Goal: Download file/media

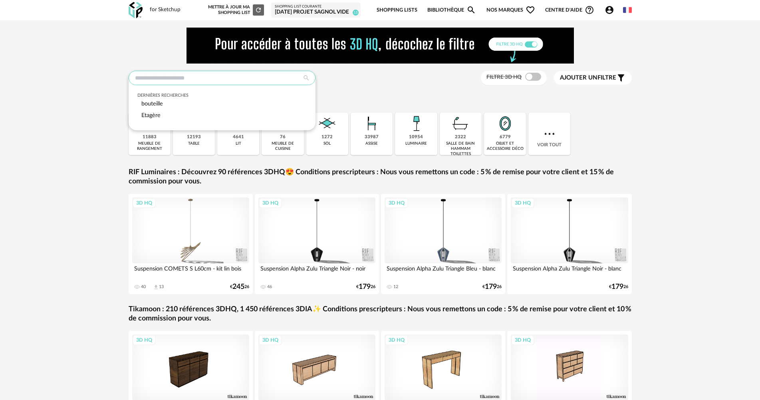
click at [165, 80] on input "text" at bounding box center [222, 78] width 187 height 14
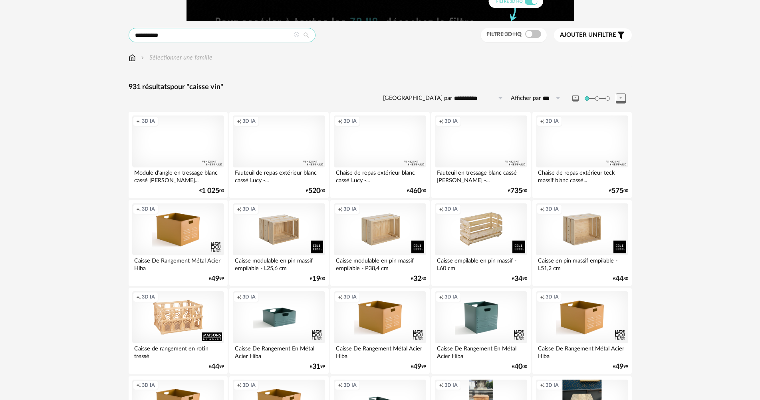
scroll to position [40, 0]
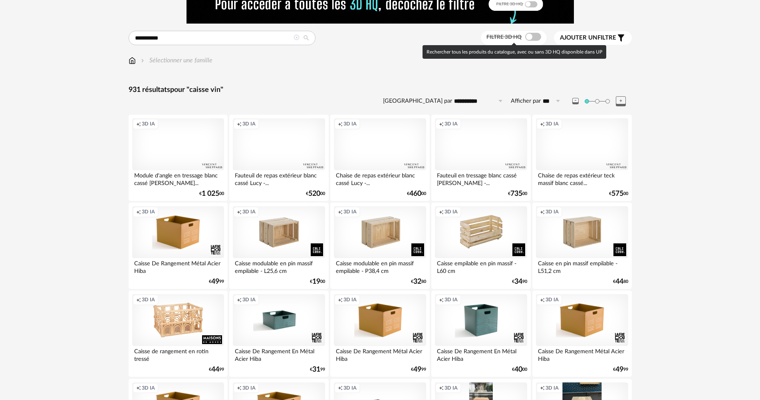
click at [533, 38] on span at bounding box center [533, 37] width 16 height 8
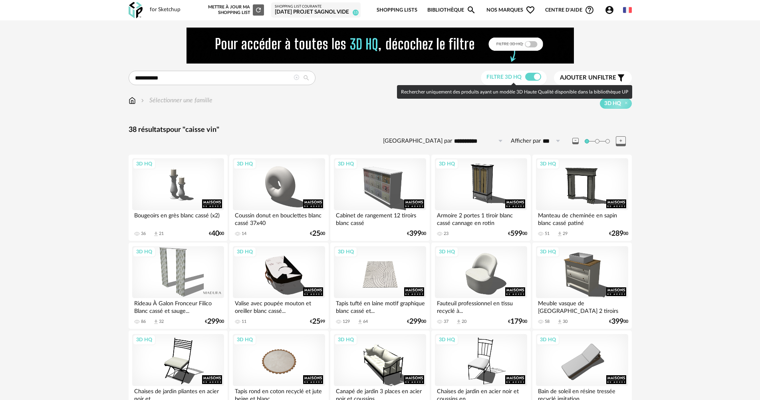
click at [528, 75] on span at bounding box center [533, 77] width 16 height 8
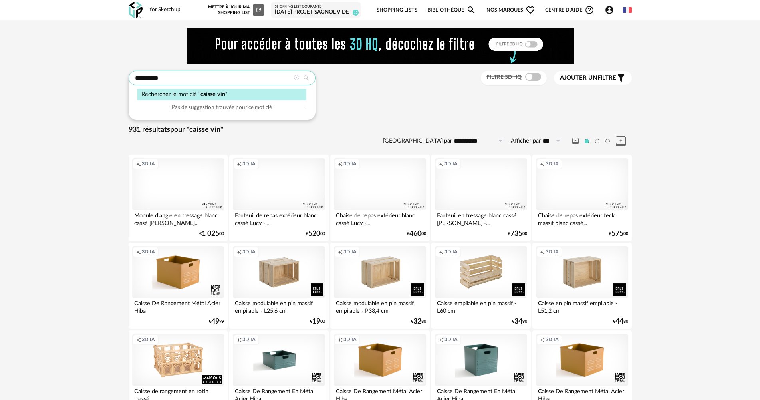
drag, startPoint x: 190, startPoint y: 78, endPoint x: 119, endPoint y: 69, distance: 71.2
type input "*********"
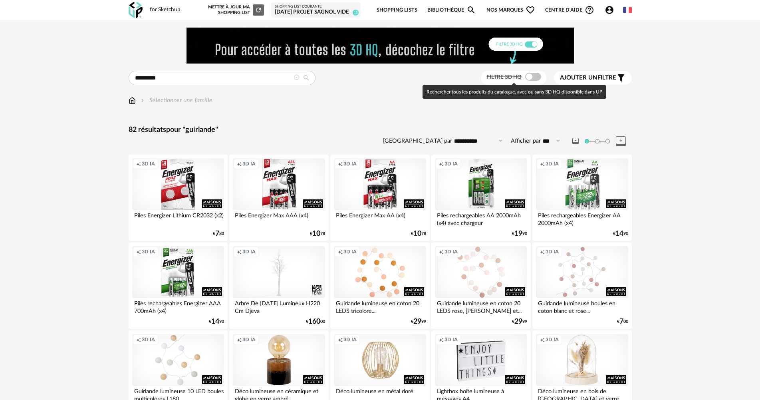
click at [534, 78] on span at bounding box center [533, 77] width 16 height 8
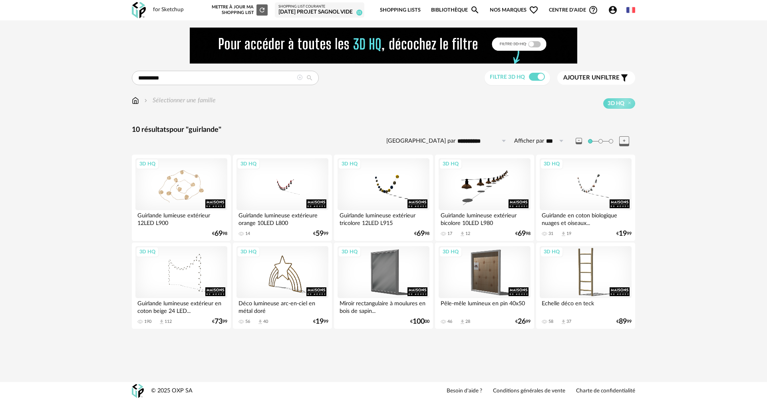
click at [181, 203] on div "3D HQ" at bounding box center [181, 184] width 92 height 52
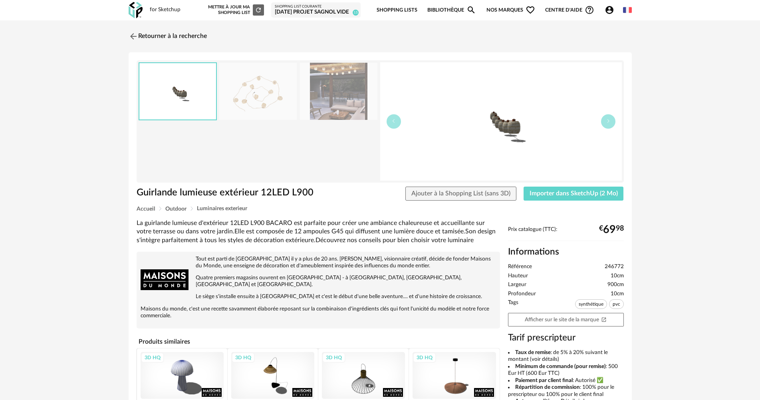
click at [246, 105] on img at bounding box center [257, 91] width 77 height 57
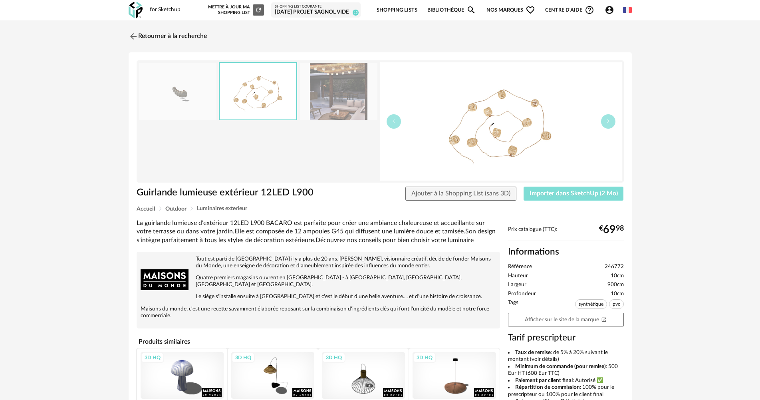
click at [563, 195] on span "Importer dans SketchUp (2 Mo)" at bounding box center [574, 193] width 88 height 6
click at [129, 34] on img at bounding box center [133, 36] width 12 height 12
